Goal: Communication & Community: Answer question/provide support

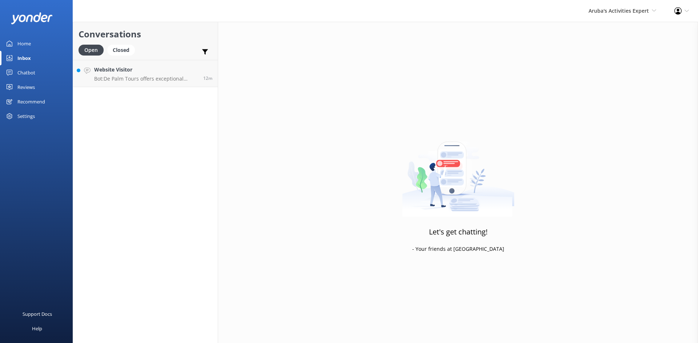
click at [18, 57] on div "Inbox" at bounding box center [23, 58] width 13 height 15
click at [141, 64] on link "Website Visitor Bot: De Palm Tours offers exceptional Airport Transfer Services…" at bounding box center [145, 73] width 145 height 27
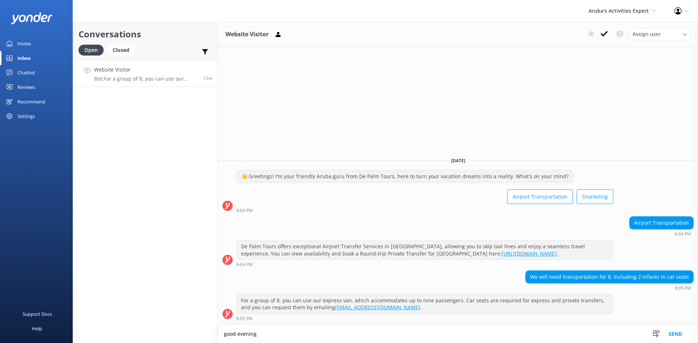
click at [227, 333] on textarea "good evening" at bounding box center [458, 334] width 480 height 18
click at [259, 338] on textarea "Good evening" at bounding box center [458, 334] width 480 height 18
drag, startPoint x: 393, startPoint y: 335, endPoint x: 258, endPoint y: 333, distance: 134.5
click at [258, 333] on textarea "Good evening, CAN SEND THE REQUEST AT [EMAIL_ADDRESS][DOMAIN_NAME]" at bounding box center [458, 334] width 480 height 18
drag, startPoint x: 260, startPoint y: 334, endPoint x: 301, endPoint y: 119, distance: 218.8
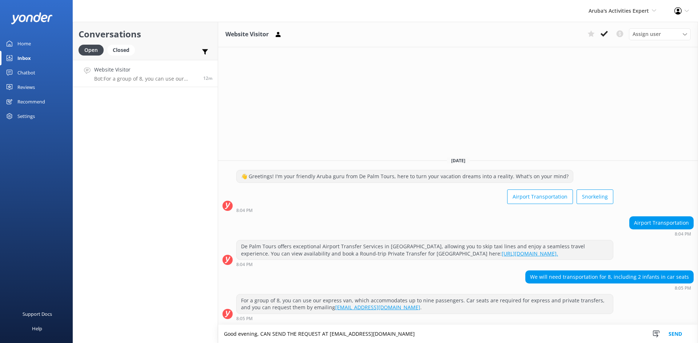
click at [301, 119] on div "Website Visitor Assign user [PERSON_NAME] [PERSON_NAME] [PERSON_NAME] [PERSON_N…" at bounding box center [458, 183] width 480 height 322
click at [396, 335] on textarea "Good evening, CAN SEND THE REQUEST AT [EMAIL_ADDRESS][DOMAIN_NAME]" at bounding box center [458, 334] width 480 height 18
click at [329, 332] on textarea "Good evening, can send the request at [EMAIL_ADDRESS][DOMAIN_NAME]" at bounding box center [458, 334] width 480 height 18
type textarea "Good evening, can send the request at [EMAIL_ADDRESS][DOMAIN_NAME]"
click at [679, 334] on button "Send" at bounding box center [674, 334] width 27 height 18
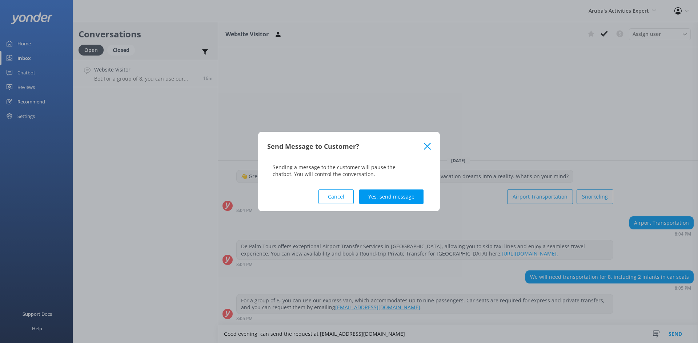
click at [398, 200] on button "Yes, send message" at bounding box center [391, 197] width 64 height 15
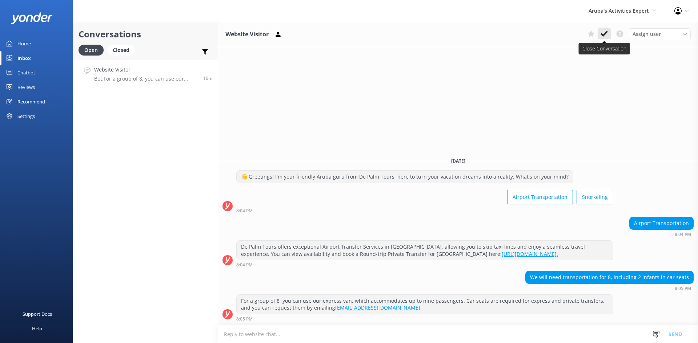
click at [609, 32] on button at bounding box center [604, 33] width 13 height 11
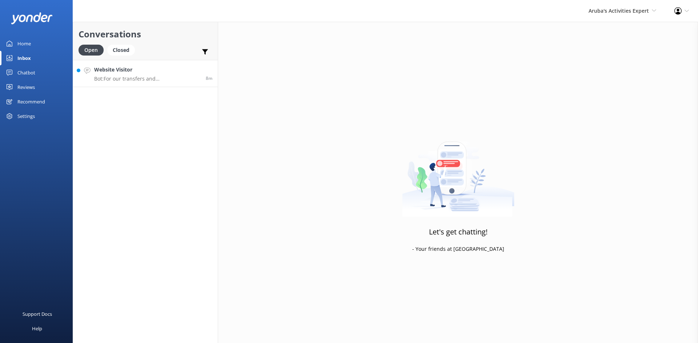
click at [145, 67] on h4 "Website Visitor" at bounding box center [147, 70] width 106 height 8
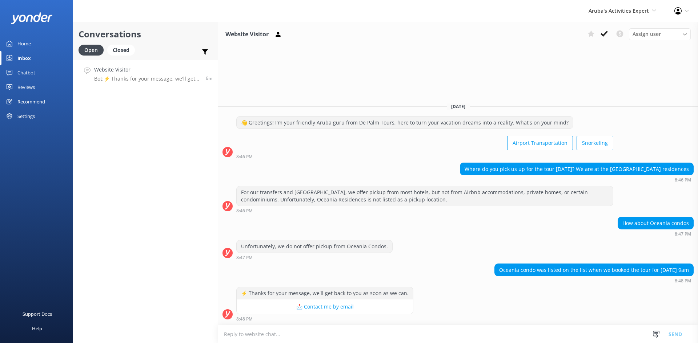
click at [517, 305] on div "⚡ Thanks for your message, we'll get back to you as soon as we can. 📩 Contact m…" at bounding box center [458, 304] width 480 height 35
click at [311, 334] on textarea at bounding box center [458, 335] width 480 height 18
type textarea "good evening may i have a booking number"
click at [673, 333] on button "Send" at bounding box center [674, 334] width 27 height 18
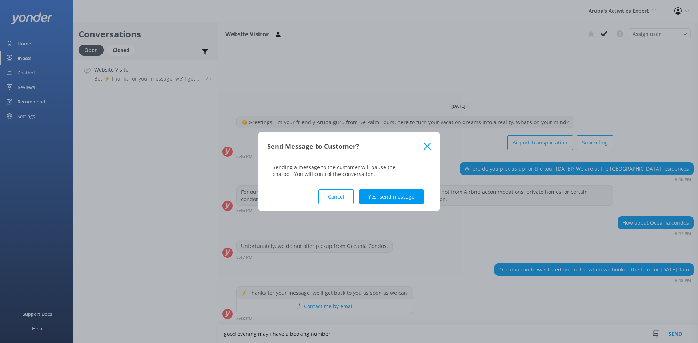
click at [386, 197] on button "Yes, send message" at bounding box center [391, 197] width 64 height 15
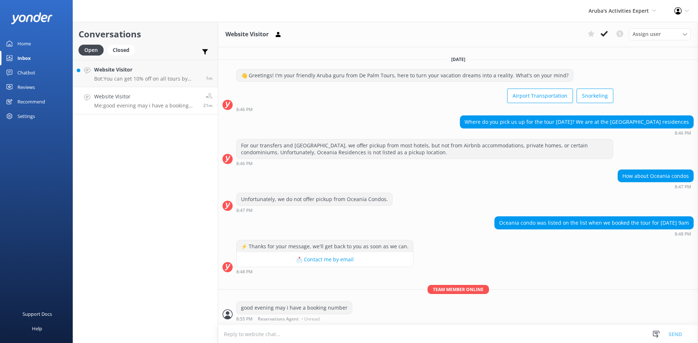
scroll to position [0, 0]
click at [601, 31] on icon at bounding box center [603, 33] width 7 height 7
